Goal: Task Accomplishment & Management: Use online tool/utility

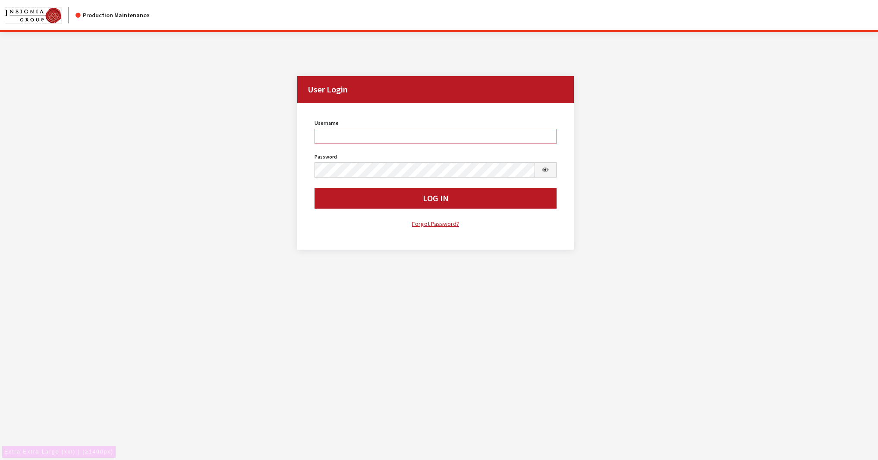
type input "aculpepper"
click at [129, 63] on div "User Login User Login Username aculpepper Username is required. Password Passwo…" at bounding box center [435, 146] width 861 height 228
click at [189, 147] on div "User Login User Login Username aculpepper Username is required. Password Passwo…" at bounding box center [435, 146] width 861 height 228
click at [218, 146] on div "User Login User Login Username aculpepper Username is required. Password Passwo…" at bounding box center [435, 146] width 861 height 228
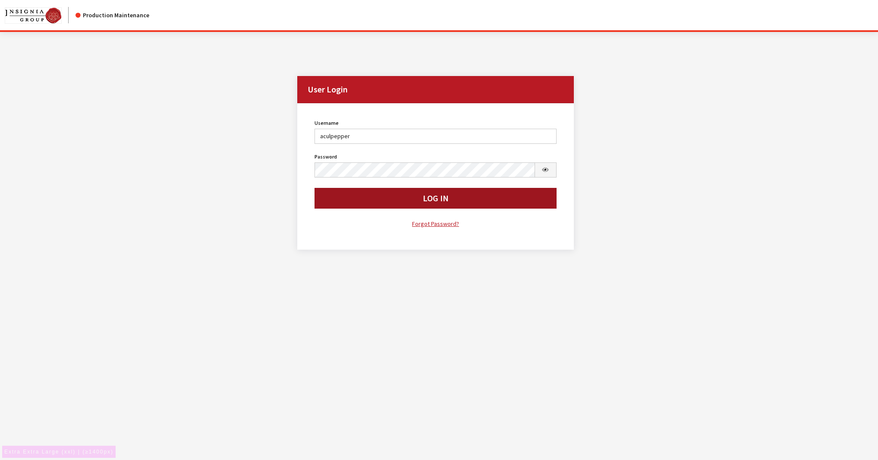
click at [448, 199] on button "Log In" at bounding box center [436, 198] width 242 height 21
